Goal: Information Seeking & Learning: Find specific fact

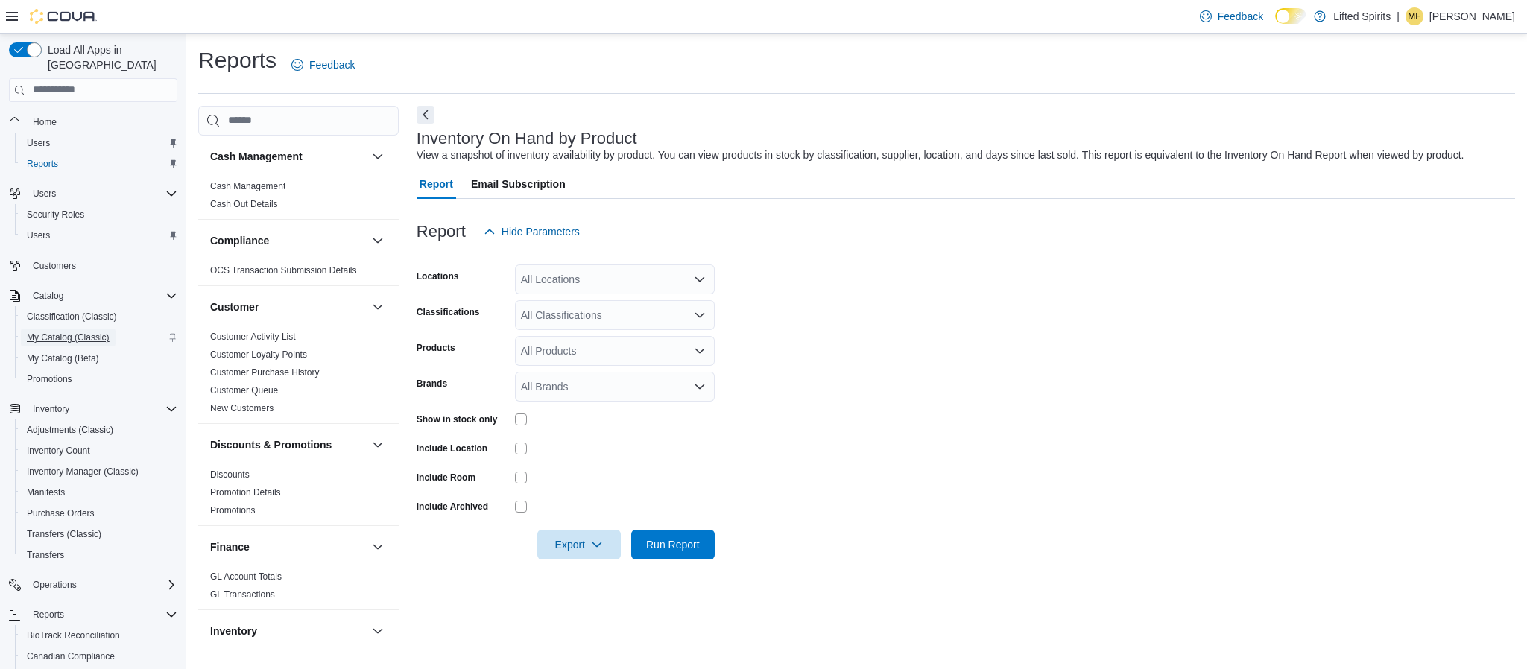
click at [50, 332] on span "My Catalog (Classic)" at bounding box center [68, 338] width 83 height 12
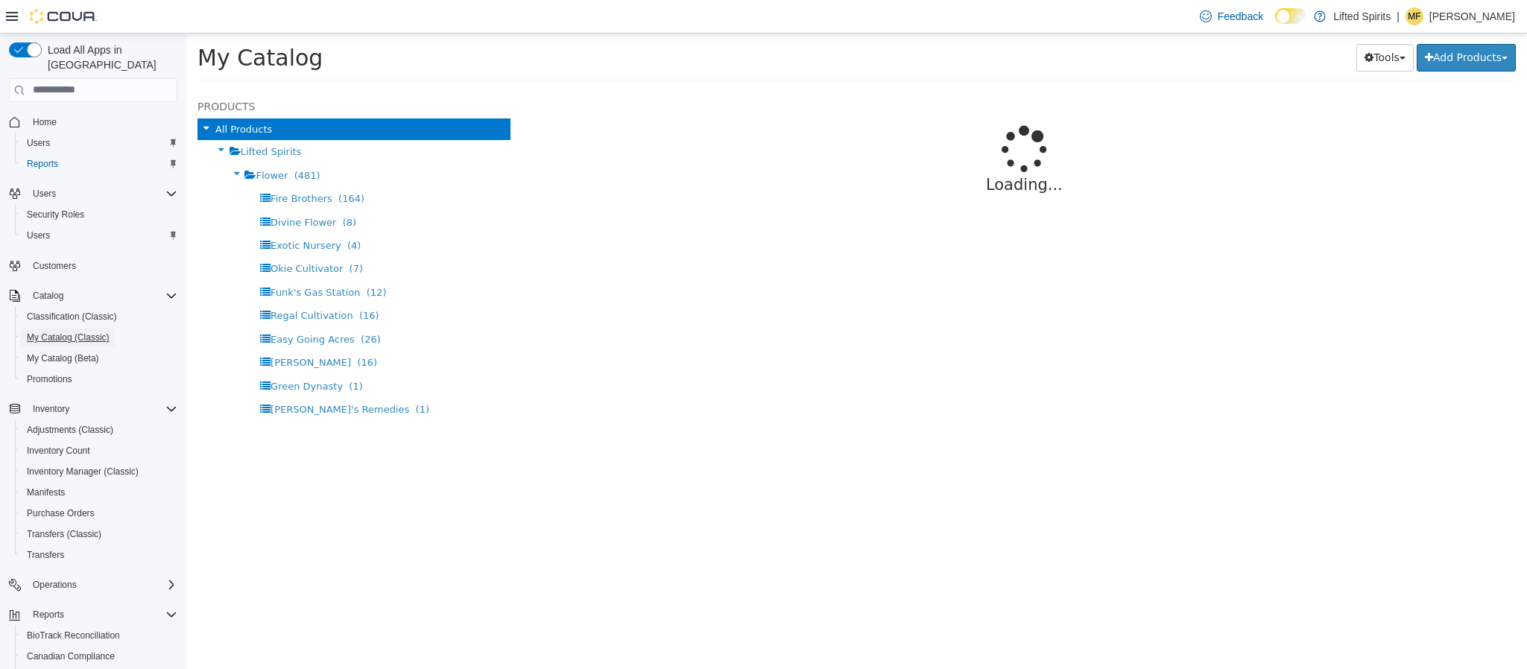
select select "**********"
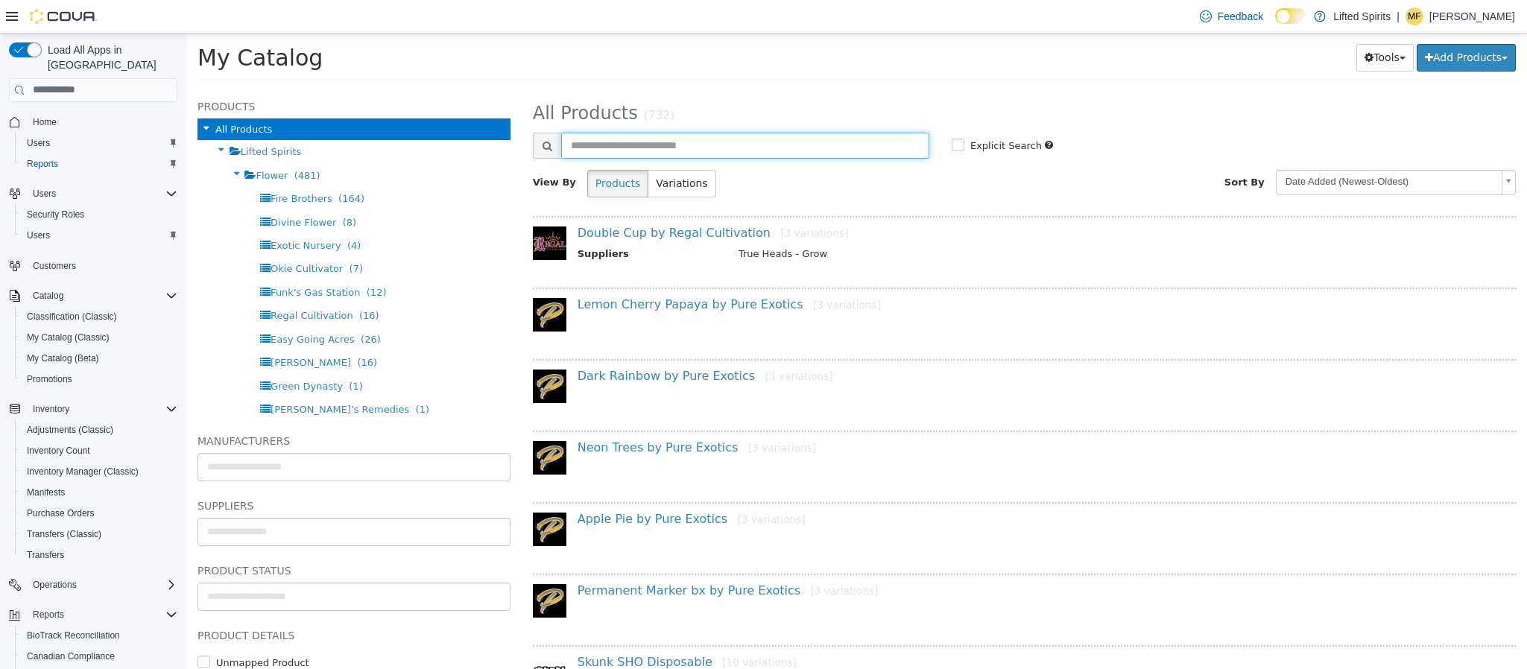
click at [688, 140] on input "text" at bounding box center [745, 145] width 368 height 26
type input "*******"
select select "**********"
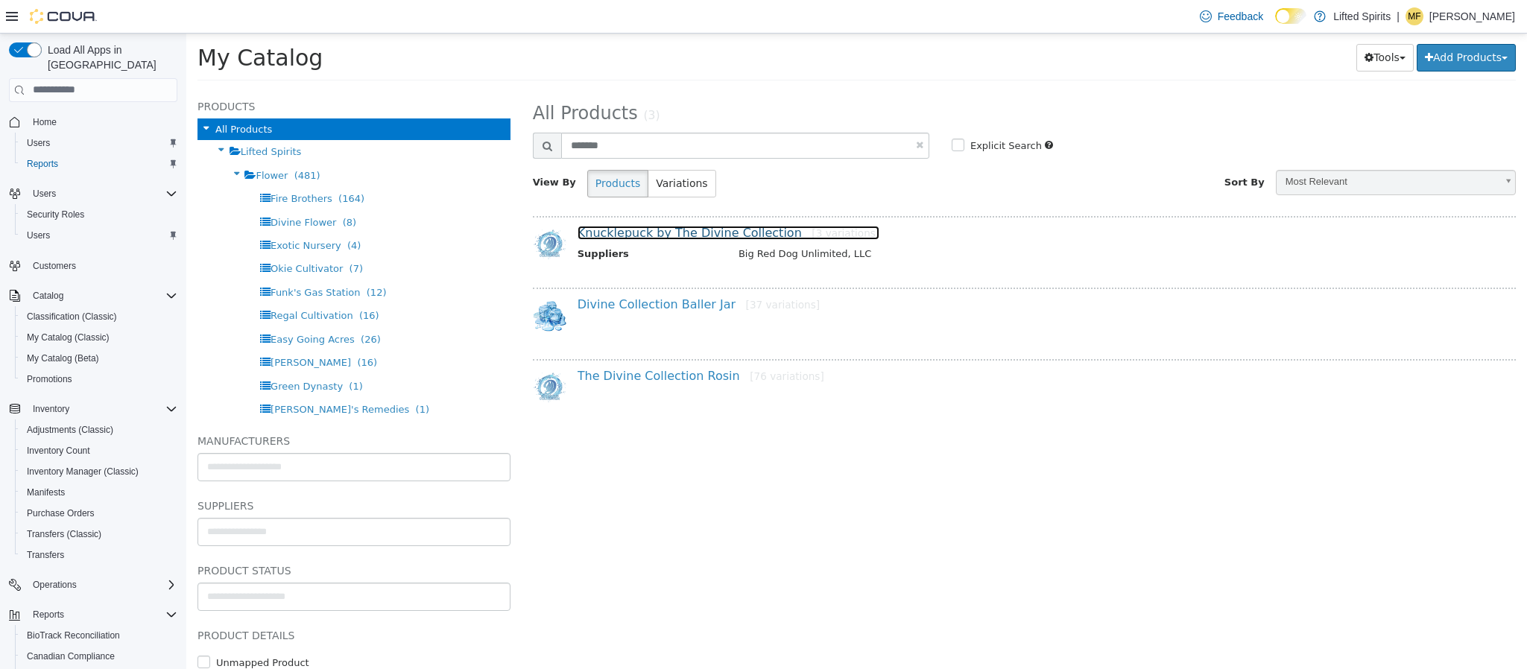
click at [706, 232] on link "Knucklepuck by The Divine Collection [3 variations]" at bounding box center [728, 232] width 302 height 14
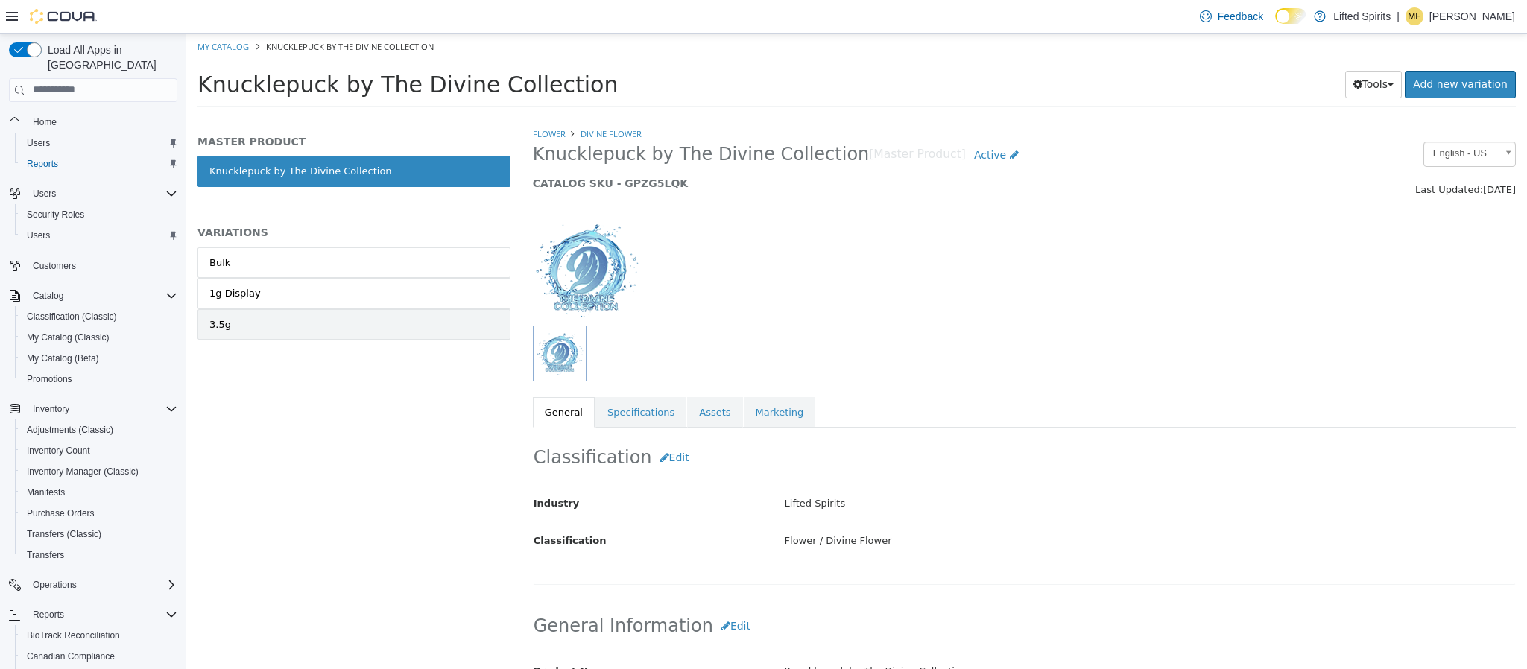
click at [440, 317] on link "3.5g" at bounding box center [353, 323] width 313 height 31
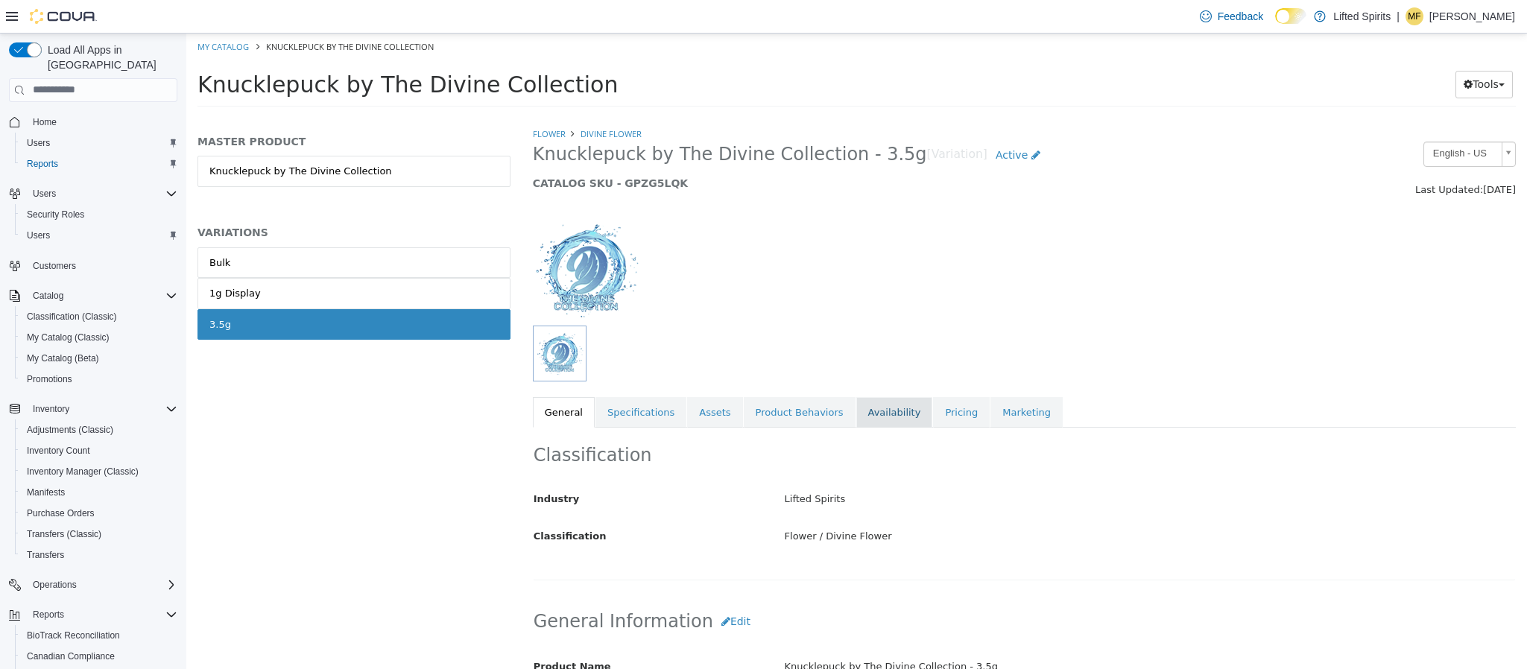
click at [883, 416] on link "Availability" at bounding box center [894, 411] width 77 height 31
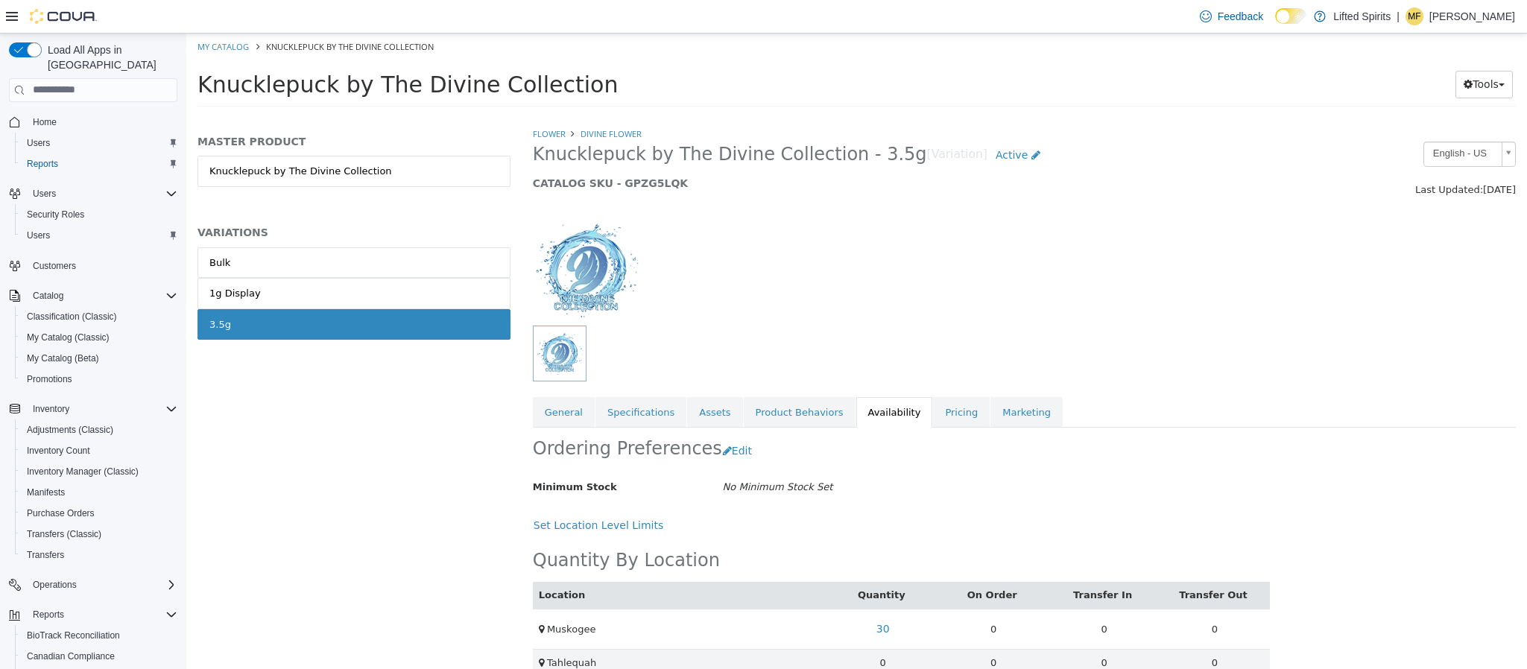
scroll to position [28, 0]
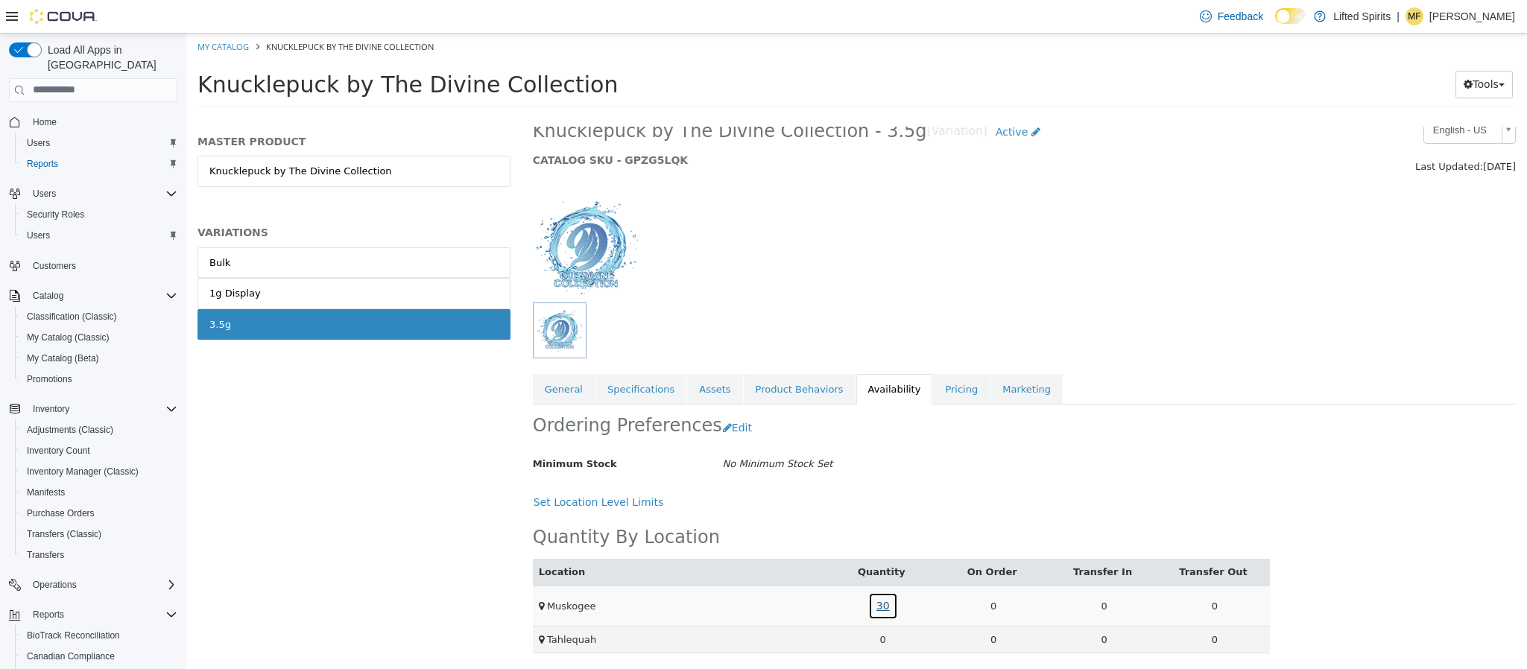
click at [888, 603] on link "30" at bounding box center [883, 606] width 30 height 28
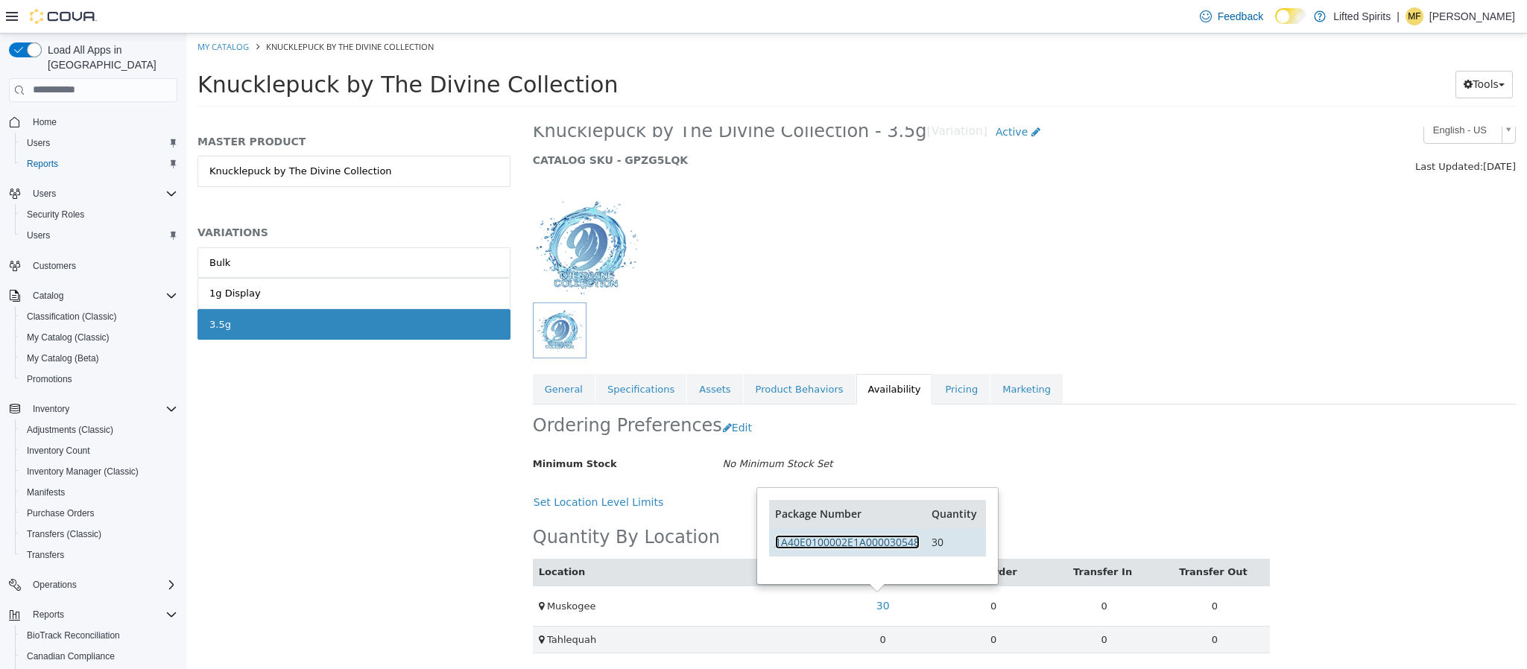
click at [897, 536] on link "1A40E0100002E1A000030548" at bounding box center [847, 541] width 145 height 14
click at [933, 381] on link "Pricing" at bounding box center [961, 388] width 57 height 31
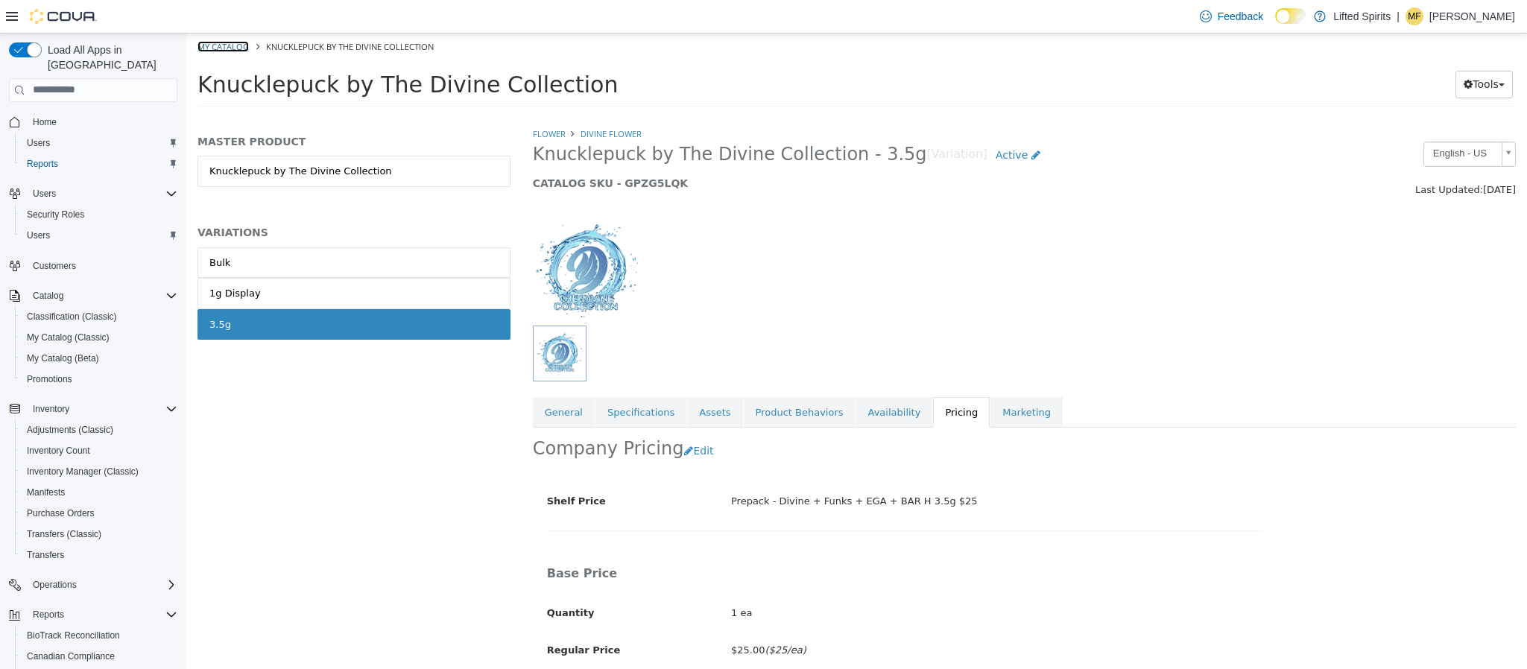
click at [226, 48] on link "My Catalog" at bounding box center [222, 45] width 51 height 11
select select "**********"
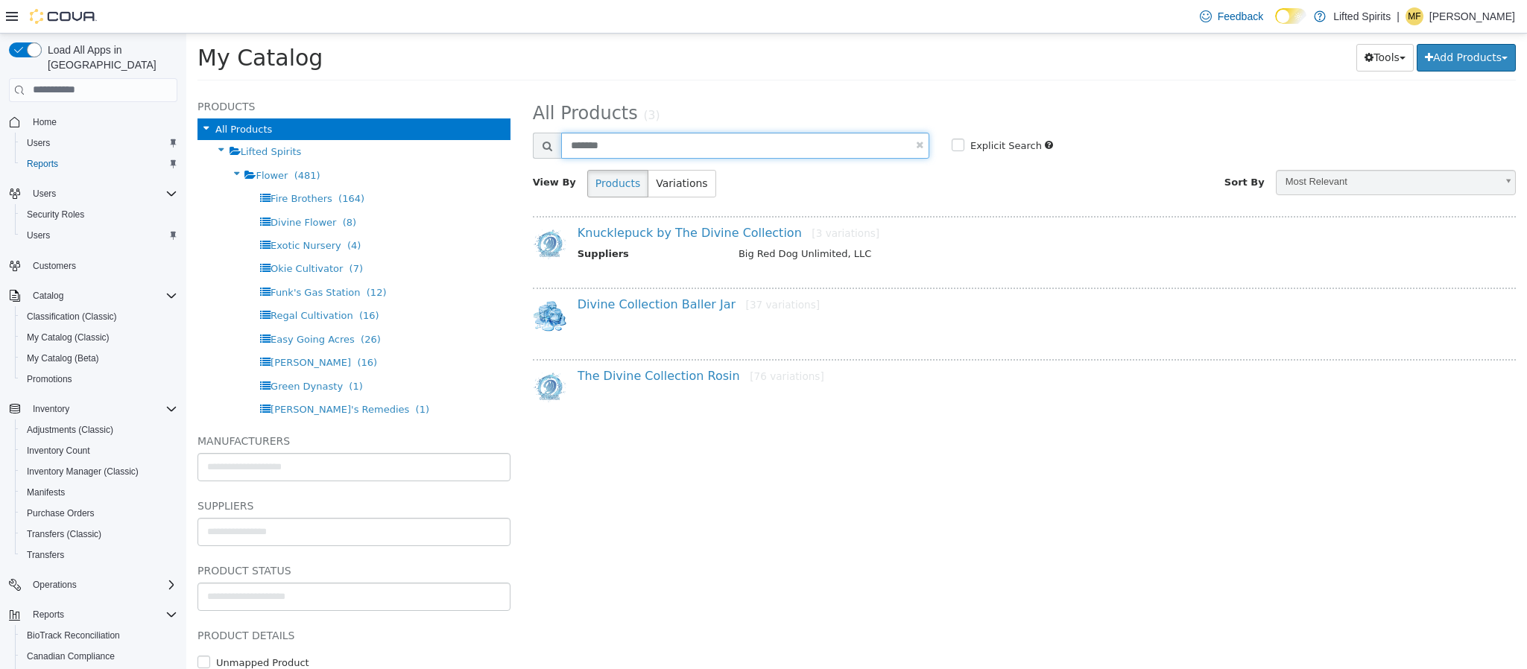
drag, startPoint x: 645, startPoint y: 133, endPoint x: 571, endPoint y: 133, distance: 73.8
click at [571, 133] on input "*******" at bounding box center [745, 145] width 368 height 26
type input "******"
select select "**********"
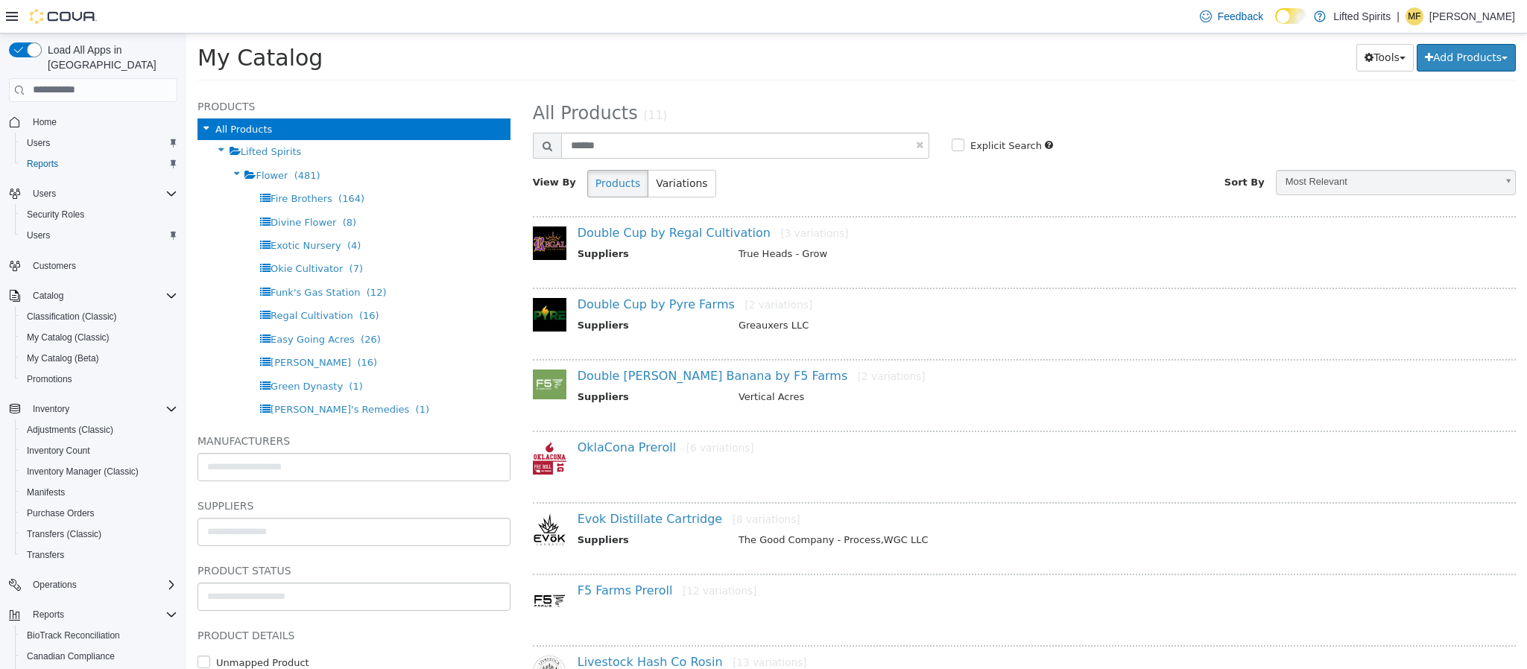
click at [658, 241] on div "Double Cup by Regal Cultivation [3 variations] Suppliers True Heads - Grow" at bounding box center [1027, 244] width 922 height 39
click at [657, 236] on link "Double Cup by Regal Cultivation [3 variations]" at bounding box center [712, 232] width 271 height 14
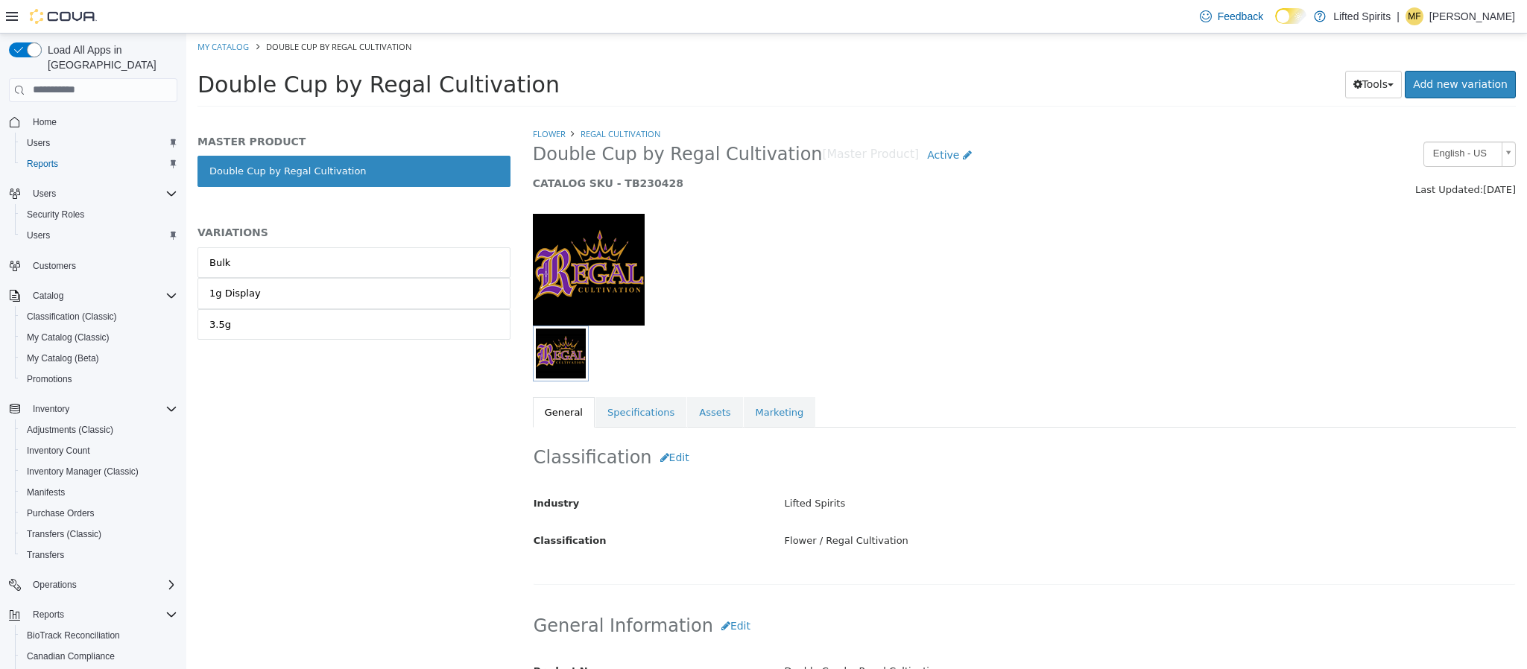
click at [389, 358] on div "Bulk 1g Display 3.5g" at bounding box center [353, 309] width 313 height 124
click at [389, 326] on link "3.5g" at bounding box center [353, 323] width 313 height 31
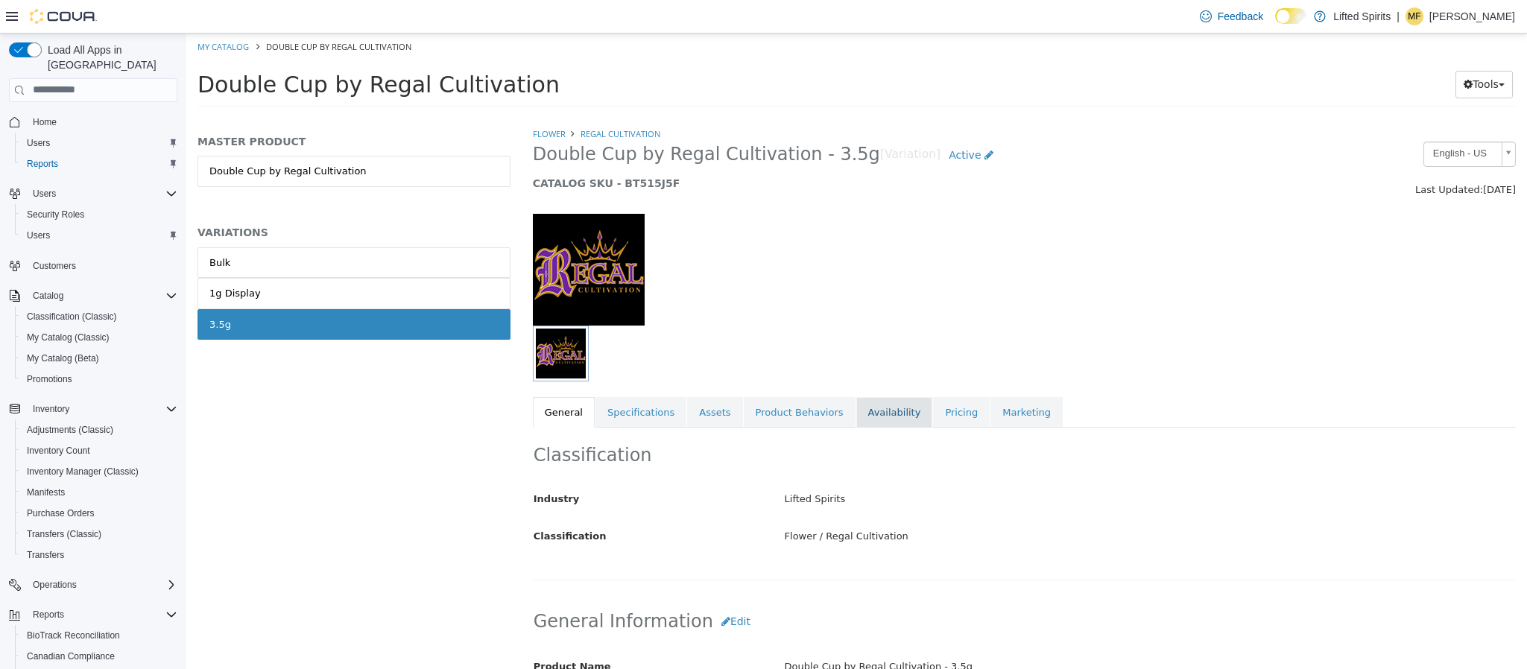
click at [870, 416] on link "Availability" at bounding box center [894, 411] width 77 height 31
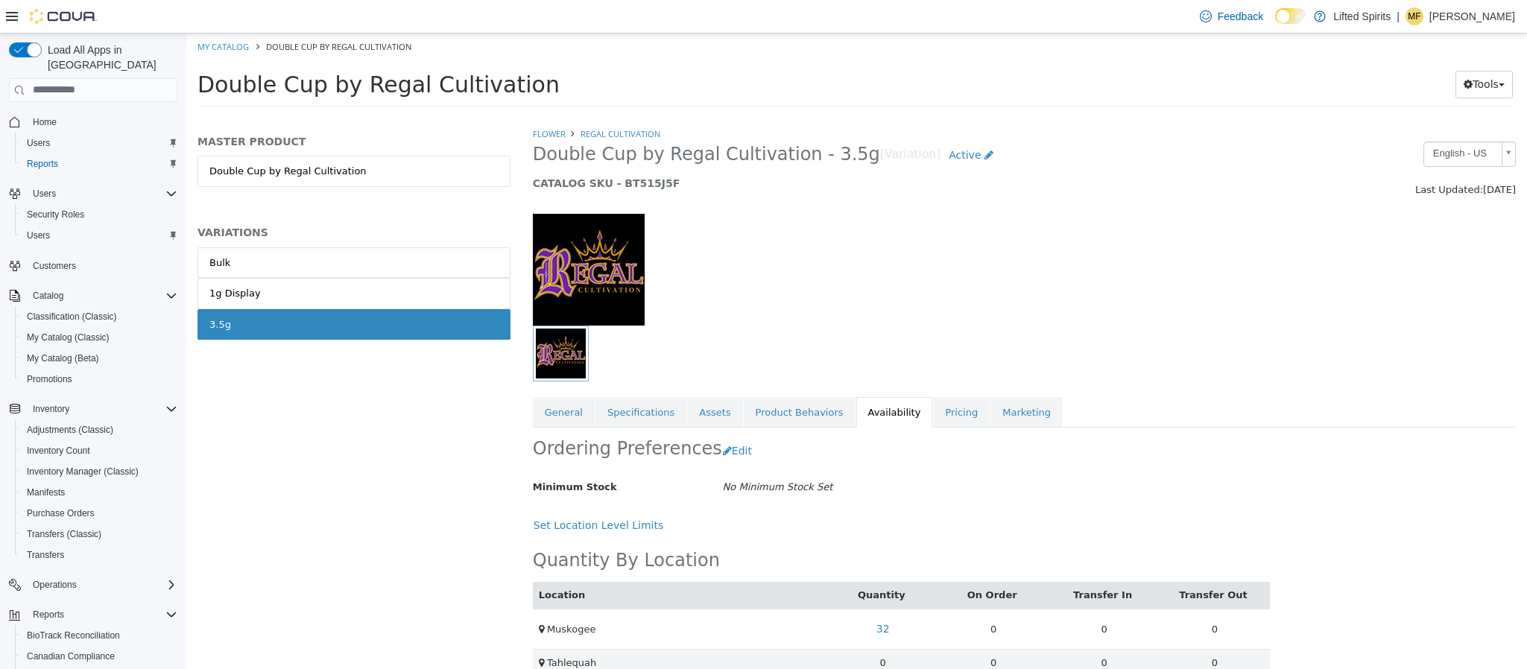
scroll to position [28, 0]
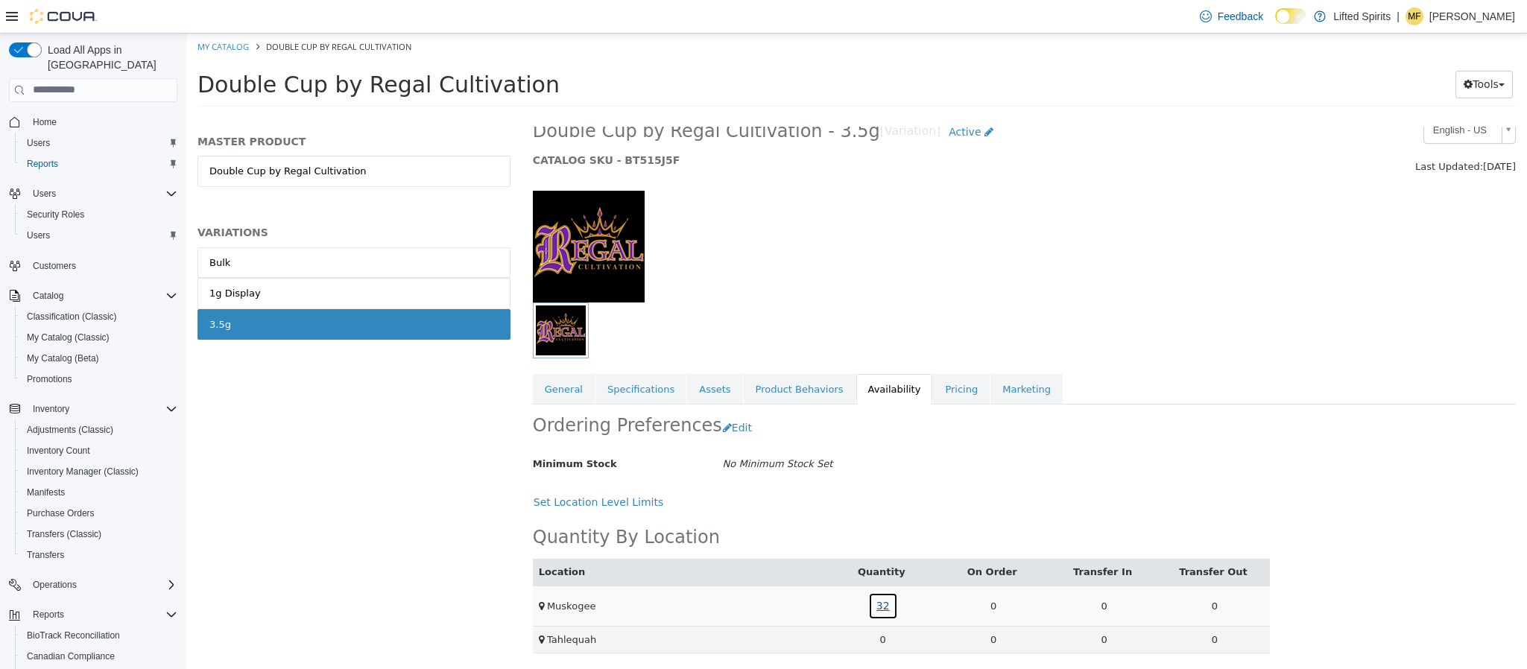
click at [881, 607] on link "32" at bounding box center [883, 606] width 30 height 28
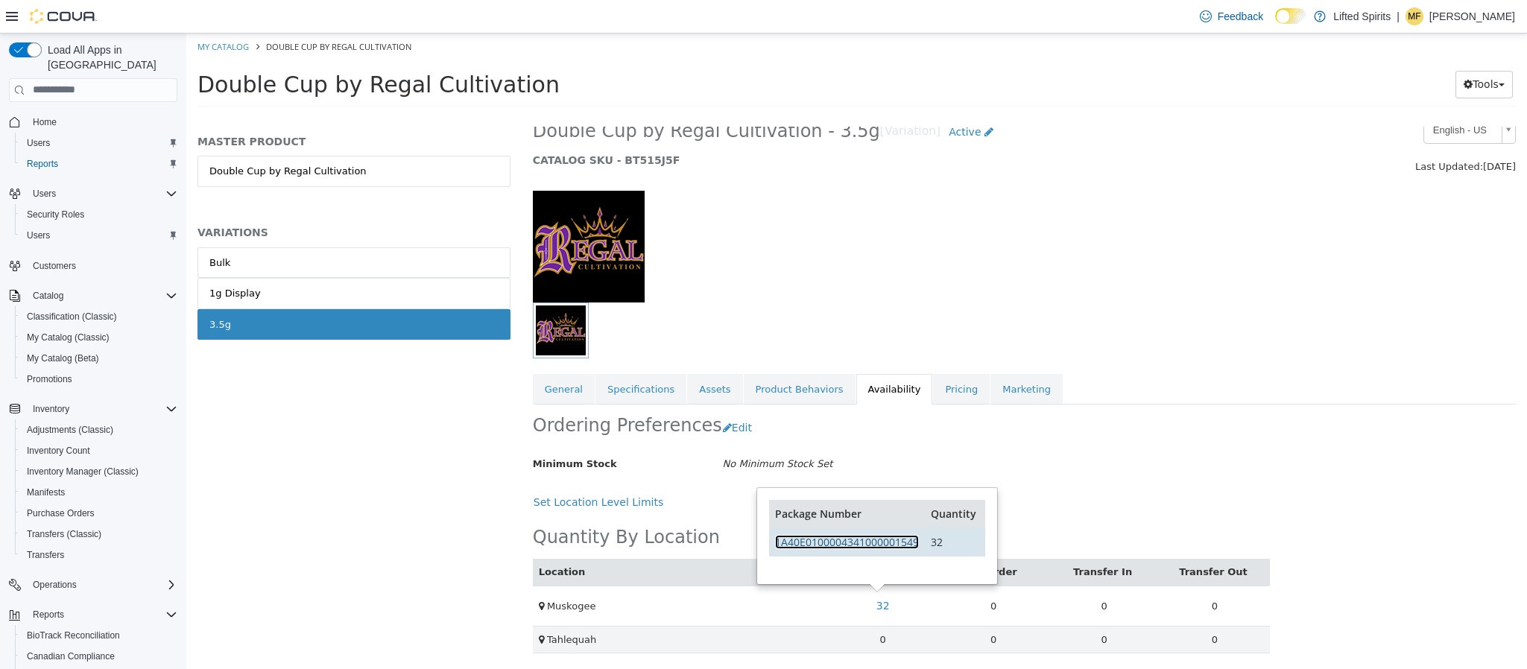
click at [874, 543] on link "1A40E0100004341000001549" at bounding box center [847, 541] width 144 height 14
click at [379, 303] on link "1g Display" at bounding box center [353, 292] width 313 height 31
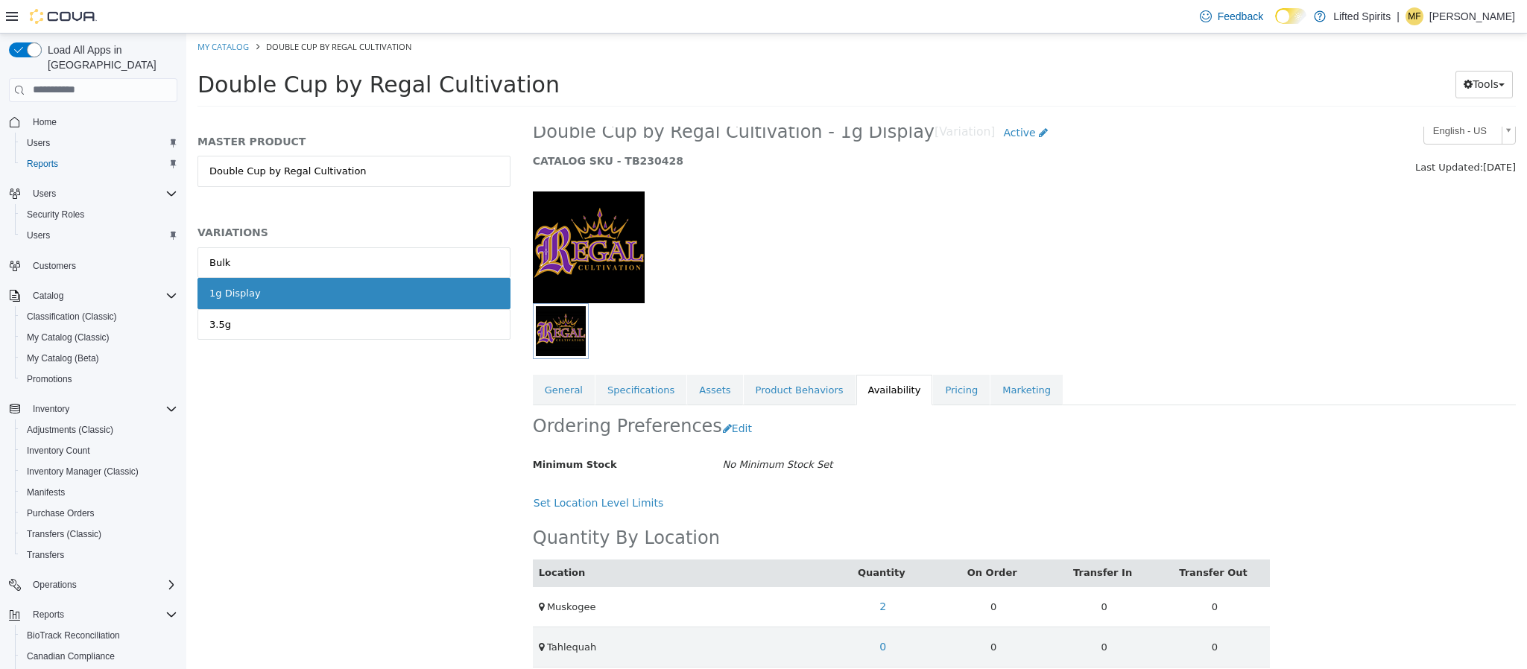
scroll to position [41, 0]
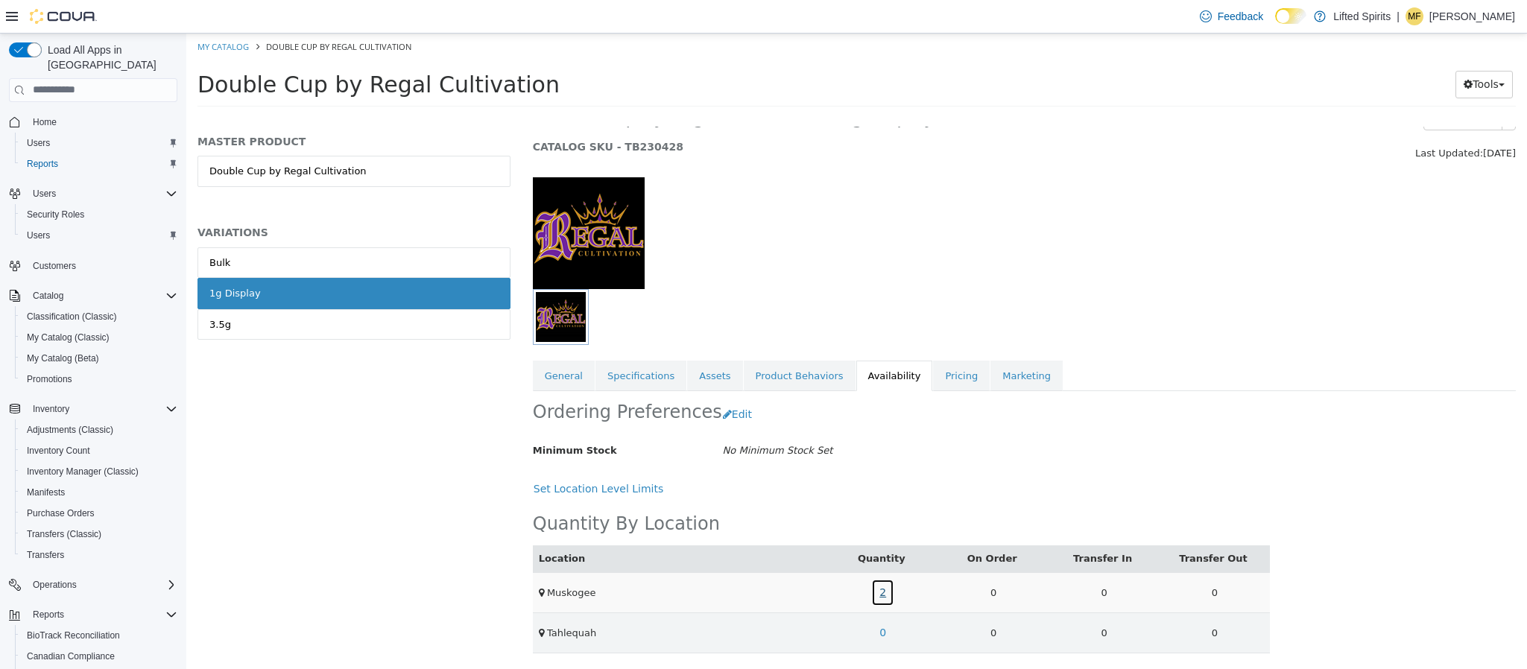
click at [874, 594] on link "2" at bounding box center [882, 592] width 23 height 28
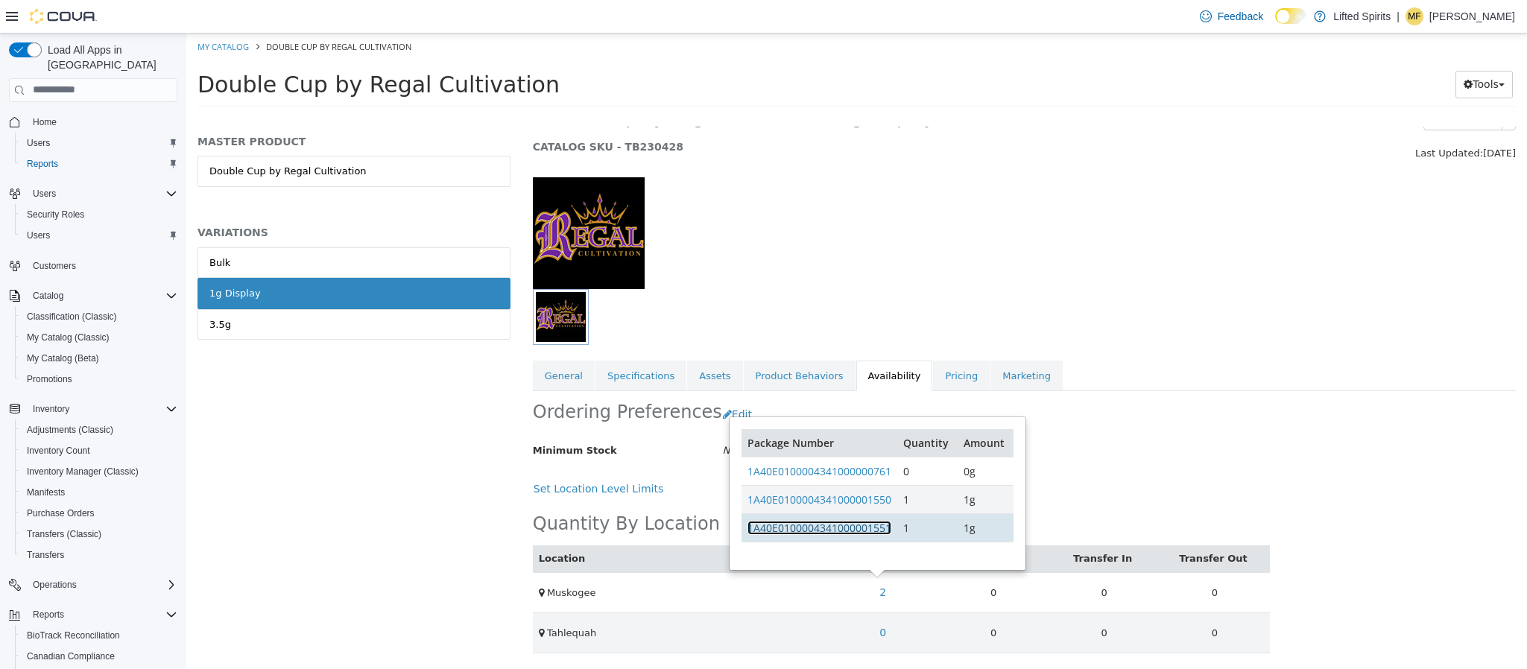
click at [856, 525] on link "1A40E0100004341000001551" at bounding box center [819, 527] width 144 height 14
click at [477, 317] on link "3.5g" at bounding box center [353, 323] width 313 height 31
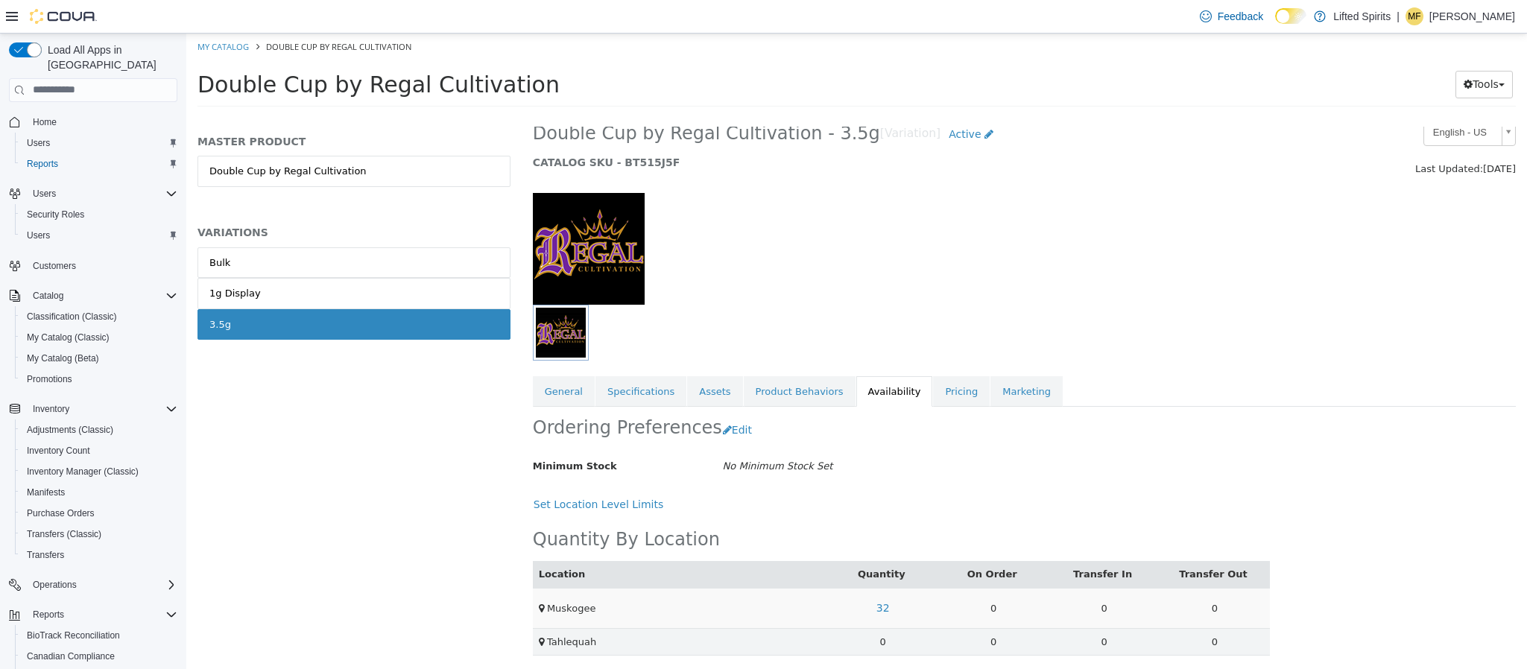
scroll to position [28, 0]
click at [875, 596] on link "32" at bounding box center [883, 606] width 30 height 28
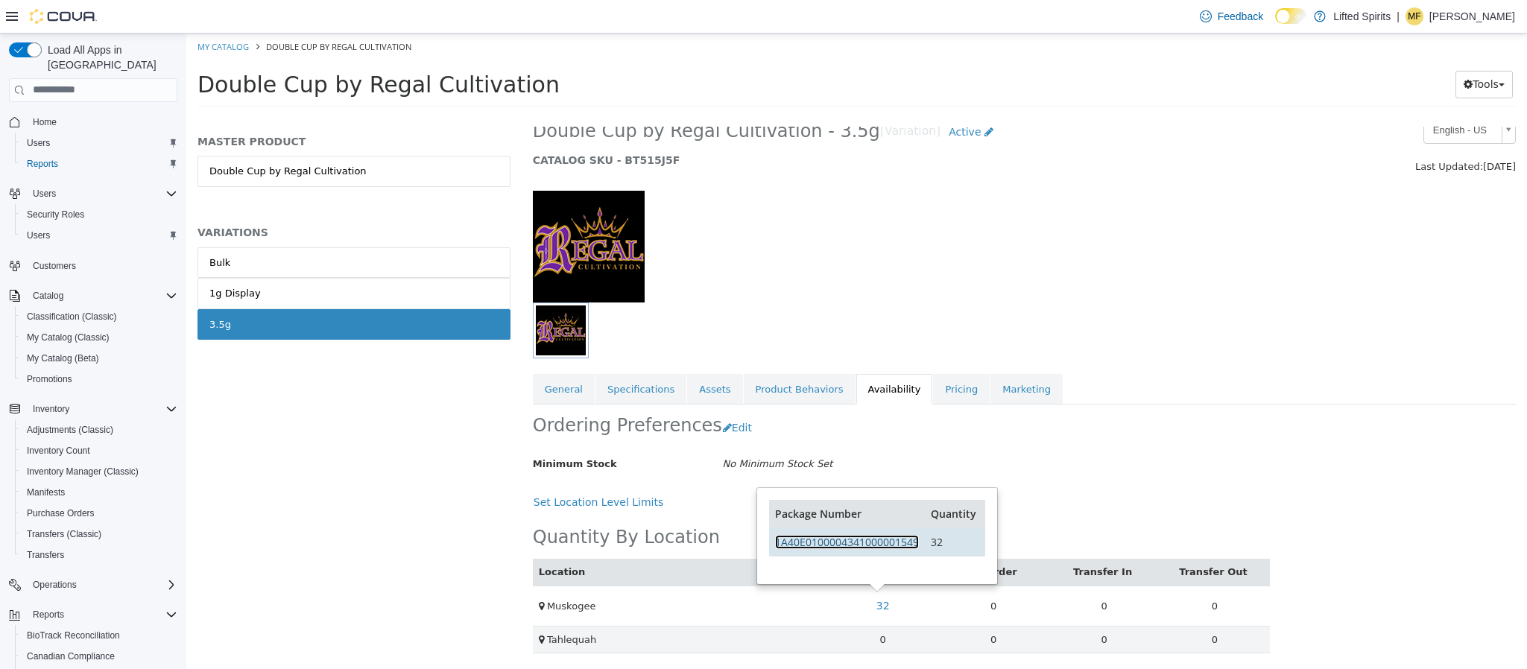
click at [868, 545] on link "1A40E0100004341000001549" at bounding box center [847, 541] width 144 height 14
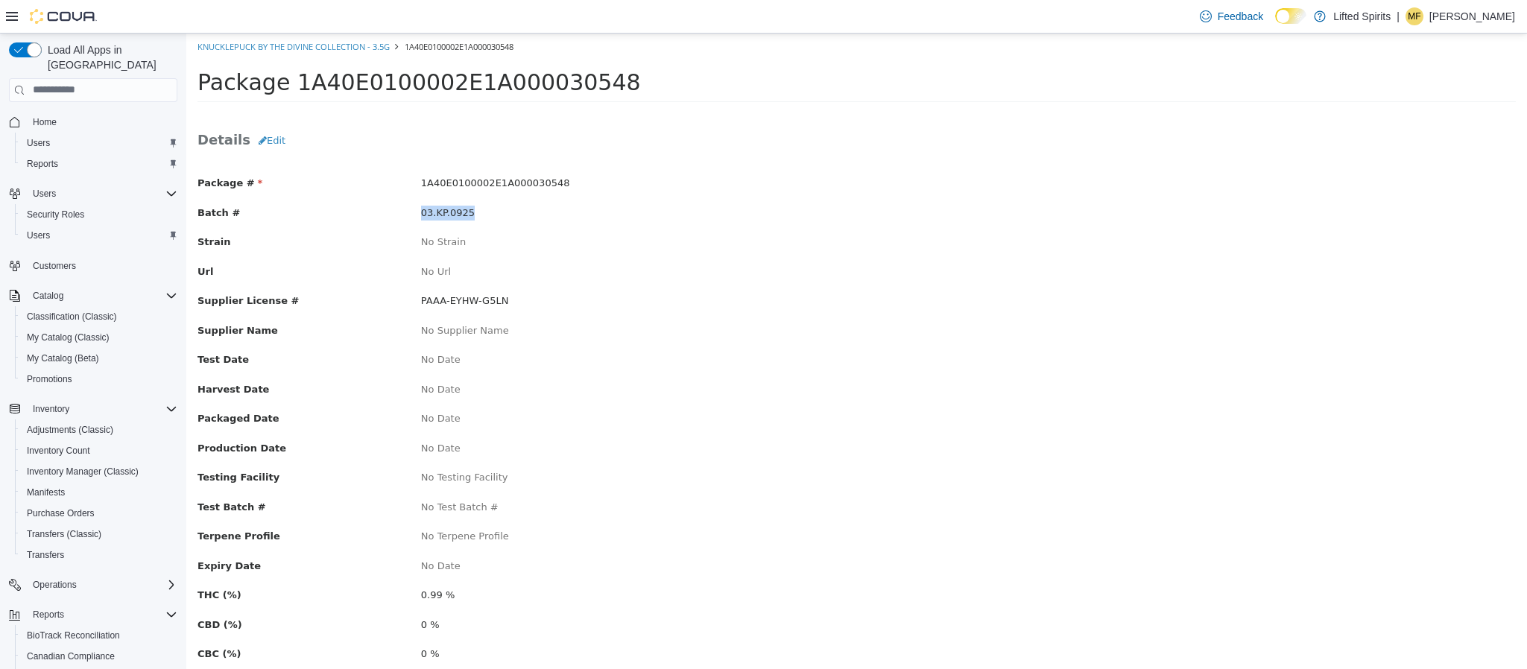
drag, startPoint x: 417, startPoint y: 209, endPoint x: 468, endPoint y: 215, distance: 51.7
click at [468, 215] on div "03.KP.0925" at bounding box center [633, 212] width 447 height 15
copy span "03.KP.0925"
click at [507, 186] on span "1A40E0100002E1A000030548" at bounding box center [495, 182] width 149 height 11
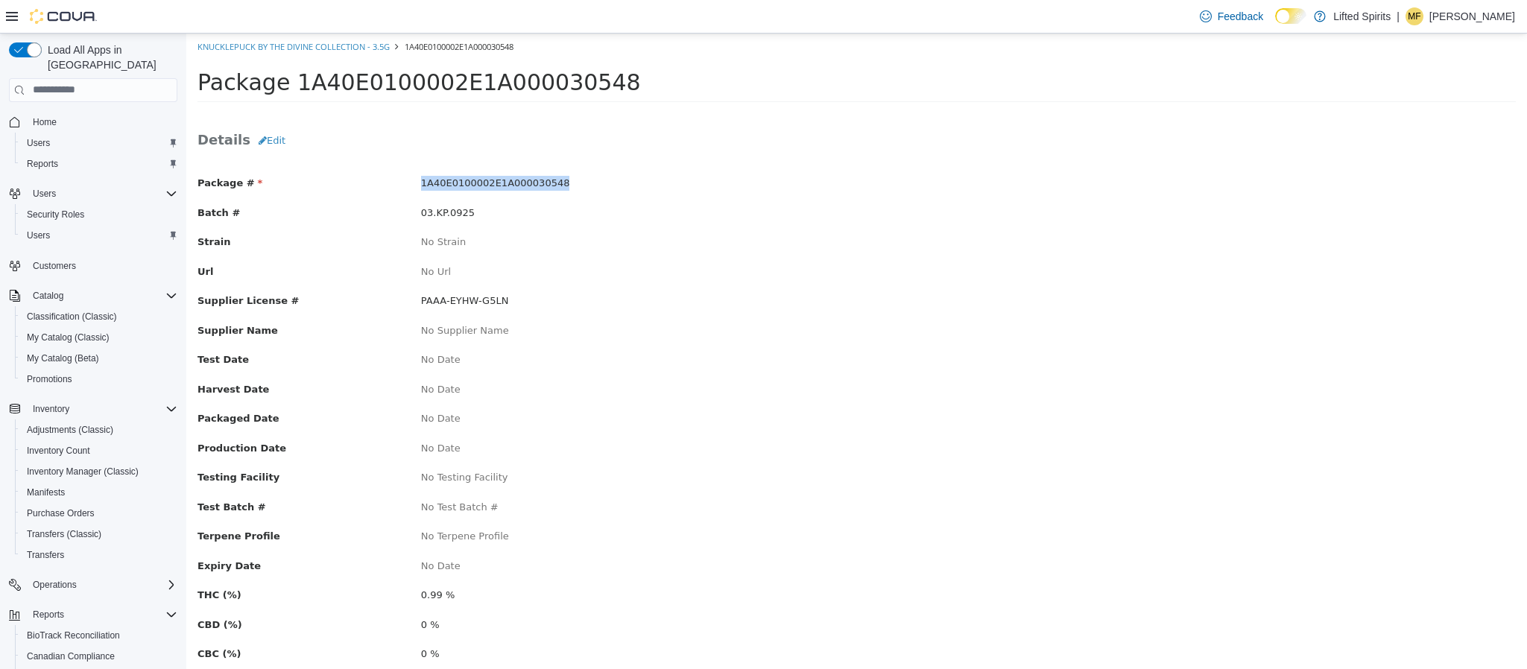
copy span "1A40E0100002E1A000030548"
drag, startPoint x: 412, startPoint y: 212, endPoint x: 562, endPoint y: 221, distance: 150.1
click at [562, 221] on div "Batch # Batch#: Double Cup 7/25;" at bounding box center [856, 214] width 1340 height 19
copy span "Batch#: Double Cup 7/25;"
click at [460, 187] on span "1A40E0100004341000001549" at bounding box center [495, 182] width 148 height 11
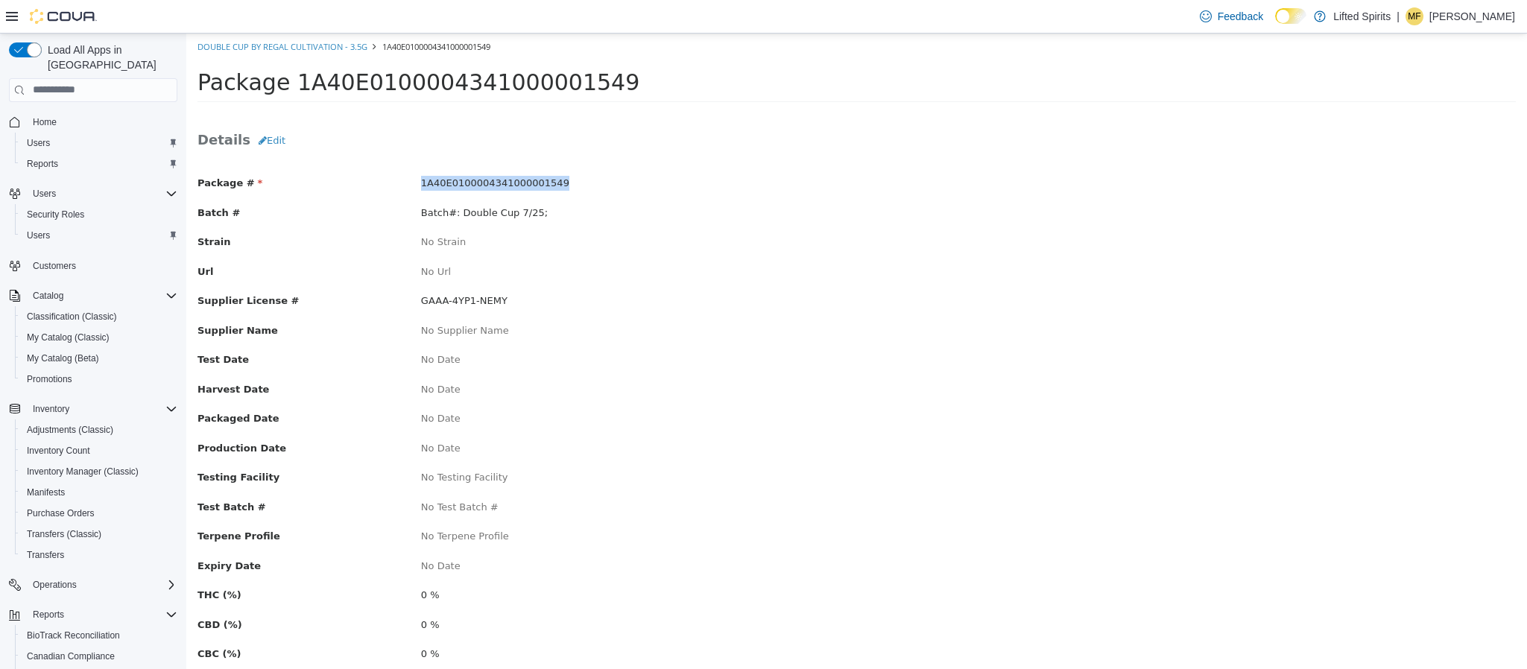
click at [460, 187] on span "1A40E0100004341000001549" at bounding box center [495, 182] width 148 height 11
copy span "1A40E0100004341000001549"
